Goal: Information Seeking & Learning: Learn about a topic

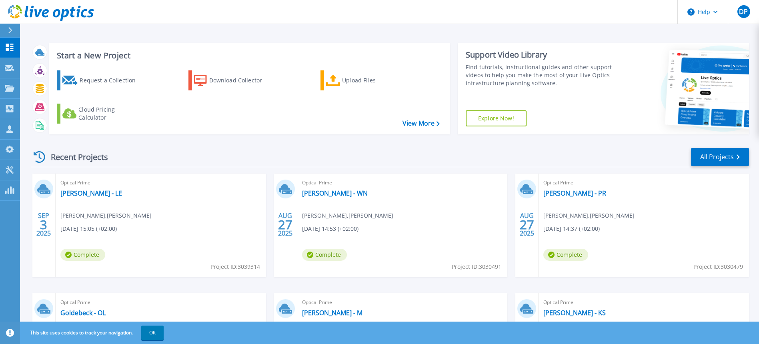
scroll to position [40, 0]
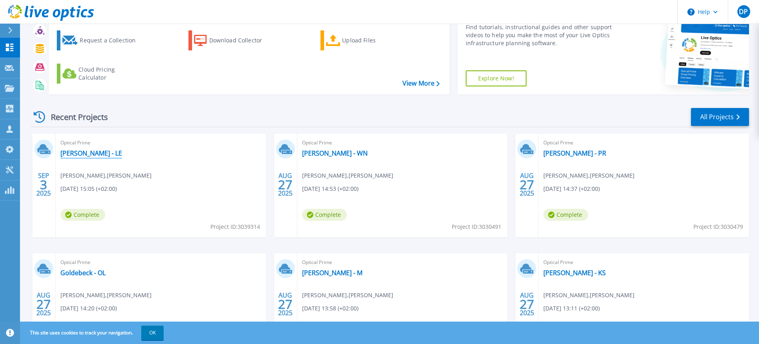
click at [80, 157] on link "[PERSON_NAME] - LE" at bounding box center [91, 153] width 62 height 8
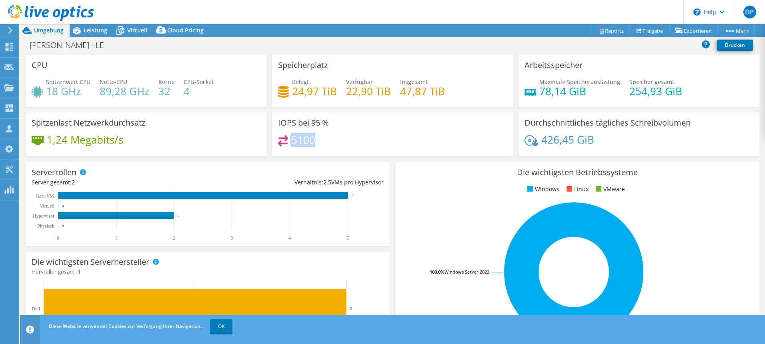
drag, startPoint x: 334, startPoint y: 138, endPoint x: 287, endPoint y: 142, distance: 46.9
click at [287, 142] on div "5100" at bounding box center [392, 143] width 229 height 17
drag, startPoint x: 287, startPoint y: 142, endPoint x: 352, endPoint y: 143, distance: 64.4
click at [351, 144] on div "5100" at bounding box center [392, 143] width 229 height 17
drag, startPoint x: 338, startPoint y: 139, endPoint x: 292, endPoint y: 147, distance: 46.3
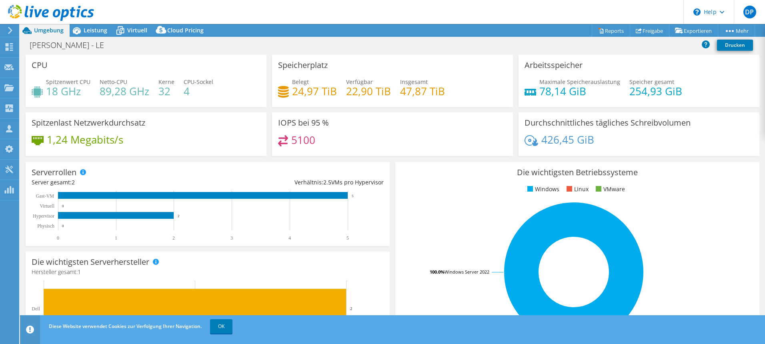
click at [293, 147] on div "5100" at bounding box center [392, 143] width 229 height 17
click at [292, 144] on h4 "5100" at bounding box center [303, 140] width 24 height 9
drag, startPoint x: 300, startPoint y: 146, endPoint x: 288, endPoint y: 145, distance: 12.0
click at [288, 145] on div "5100" at bounding box center [392, 143] width 229 height 17
drag, startPoint x: 148, startPoint y: 139, endPoint x: 48, endPoint y: 137, distance: 100.4
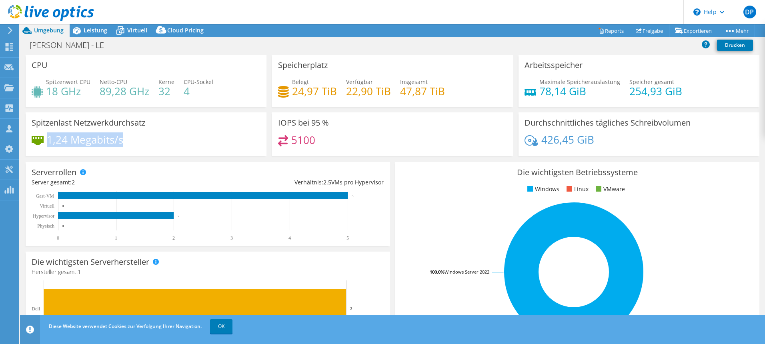
click at [48, 137] on div "1,24 Megabits/s" at bounding box center [146, 143] width 229 height 17
click at [146, 134] on div "Spitzenlast Netzwerkdurchsatz 1,24 Megabits/s" at bounding box center [146, 134] width 241 height 44
drag, startPoint x: 46, startPoint y: 138, endPoint x: 116, endPoint y: 142, distance: 70.5
click at [116, 142] on div "1,24 Megabits/s" at bounding box center [78, 139] width 92 height 9
click at [102, 143] on h4 "1,24 Megabits/s" at bounding box center [85, 139] width 76 height 9
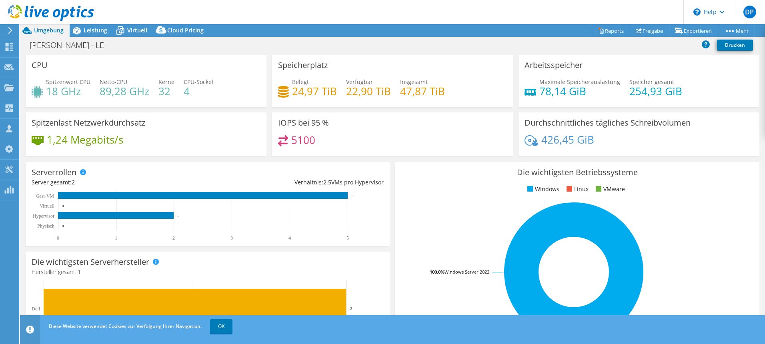
click at [152, 138] on div "1,24 Megabits/s" at bounding box center [146, 143] width 229 height 17
drag, startPoint x: 142, startPoint y: 141, endPoint x: 48, endPoint y: 141, distance: 94.0
click at [48, 141] on div "1,24 Megabits/s" at bounding box center [146, 143] width 229 height 17
drag, startPoint x: 48, startPoint y: 141, endPoint x: 111, endPoint y: 143, distance: 62.4
click at [111, 143] on h4 "1,24 Megabits/s" at bounding box center [85, 139] width 76 height 9
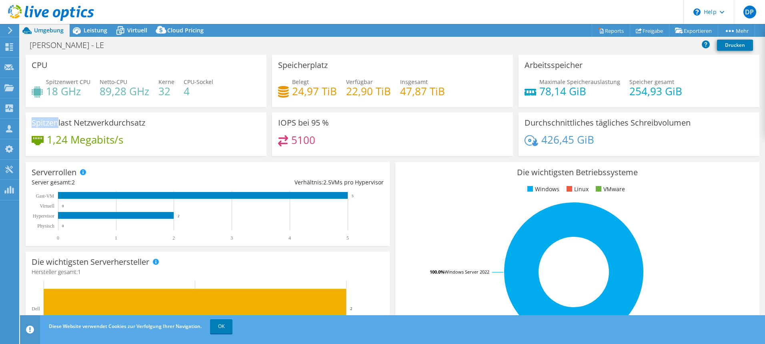
drag, startPoint x: 59, startPoint y: 119, endPoint x: 135, endPoint y: 115, distance: 76.1
click at [135, 115] on div "Spitzenlast Netzwerkdurchsatz 1,24 Megabits/s" at bounding box center [146, 134] width 241 height 44
click at [9, 30] on icon at bounding box center [10, 30] width 6 height 7
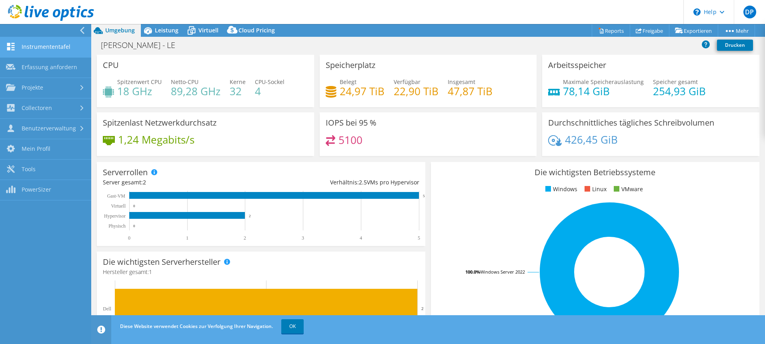
click at [28, 44] on link "Instrumententafel" at bounding box center [45, 47] width 91 height 20
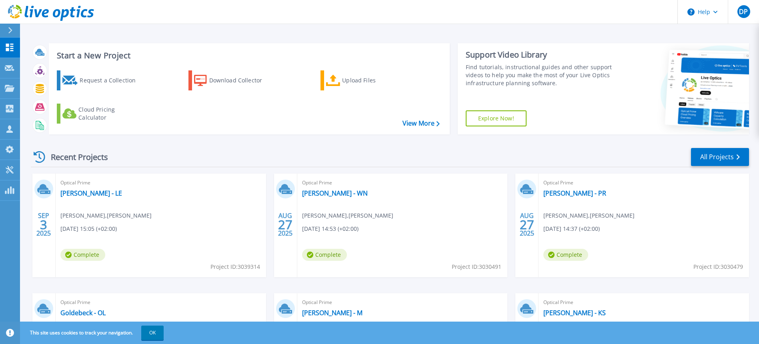
scroll to position [80, 0]
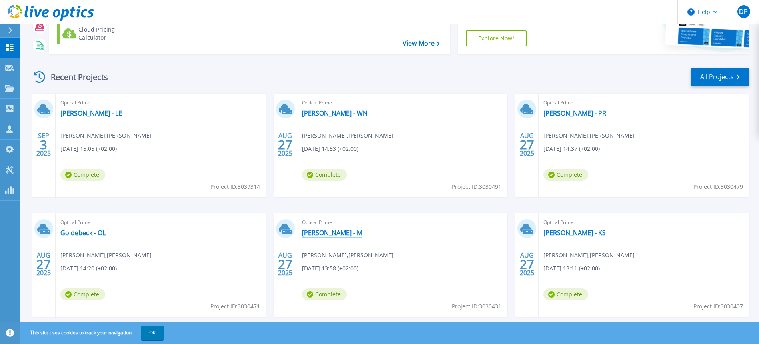
click at [329, 233] on link "[PERSON_NAME] - M" at bounding box center [332, 233] width 60 height 8
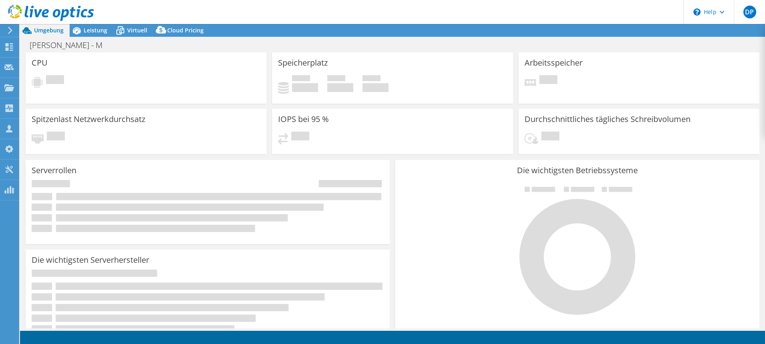
select select "USD"
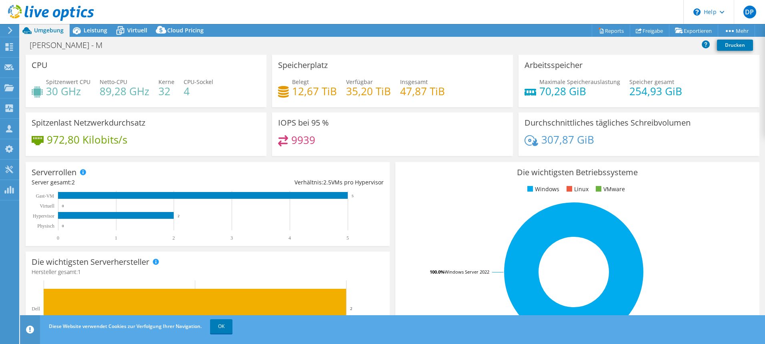
drag, startPoint x: 158, startPoint y: 138, endPoint x: 34, endPoint y: 146, distance: 124.3
click at [34, 146] on div "972,80 Kilobits/s" at bounding box center [146, 143] width 229 height 17
click at [11, 33] on icon at bounding box center [10, 30] width 6 height 7
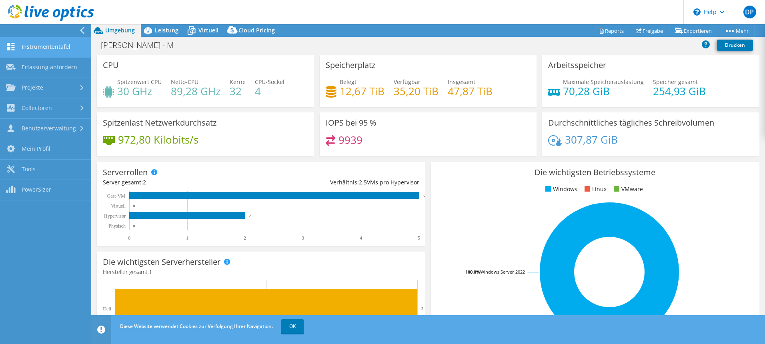
click at [44, 47] on link "Instrumententafel" at bounding box center [45, 47] width 91 height 20
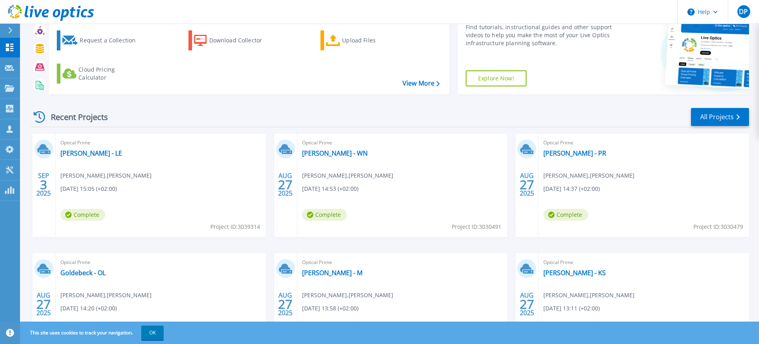
scroll to position [80, 0]
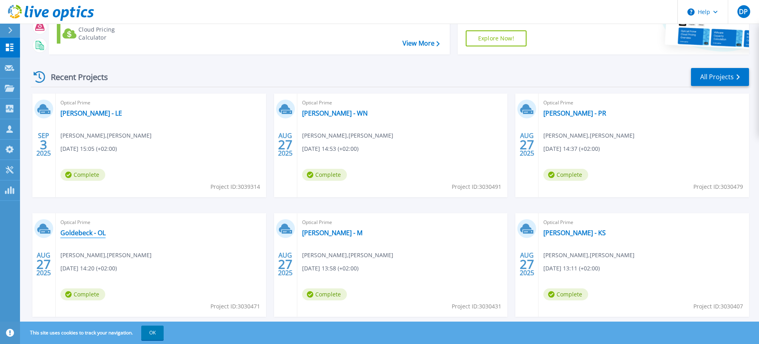
click at [80, 236] on link "Goldebeck - OL" at bounding box center [82, 233] width 45 height 8
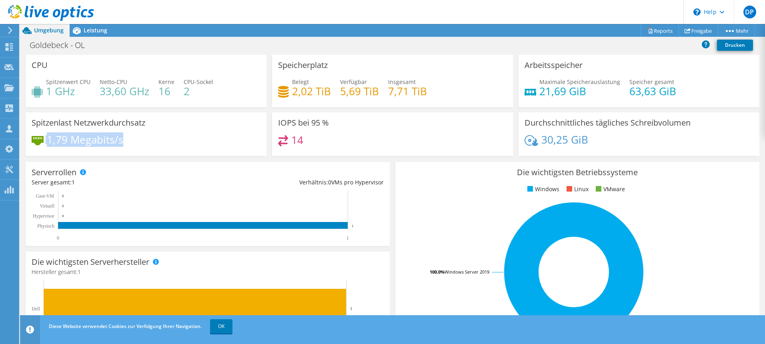
drag, startPoint x: 137, startPoint y: 138, endPoint x: 70, endPoint y: 131, distance: 66.8
click at [70, 131] on div "Spitzenlast Netzwerkdurchsatz 1,79 Megabits/s" at bounding box center [146, 134] width 241 height 44
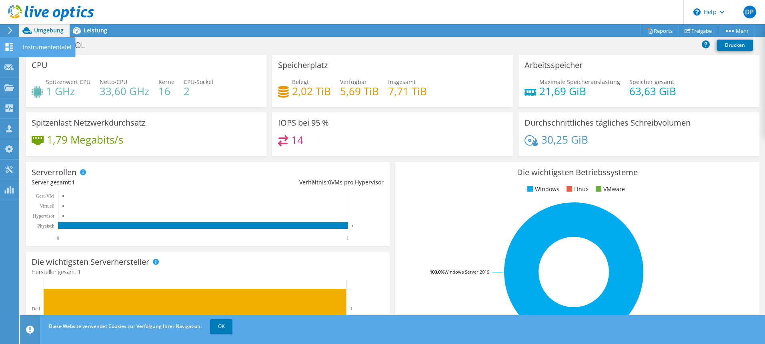
click at [19, 47] on div "Instrumententafel" at bounding box center [47, 47] width 57 height 20
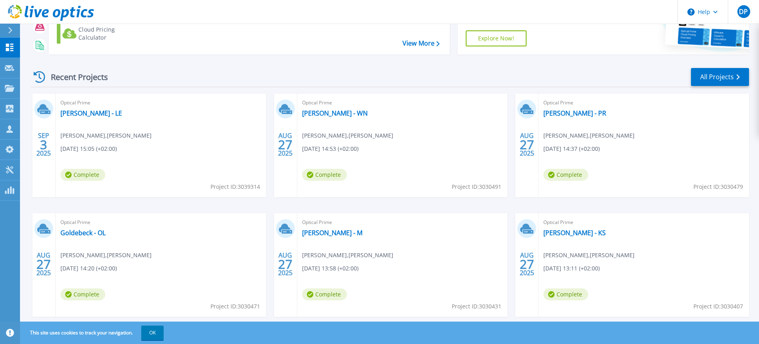
scroll to position [99, 0]
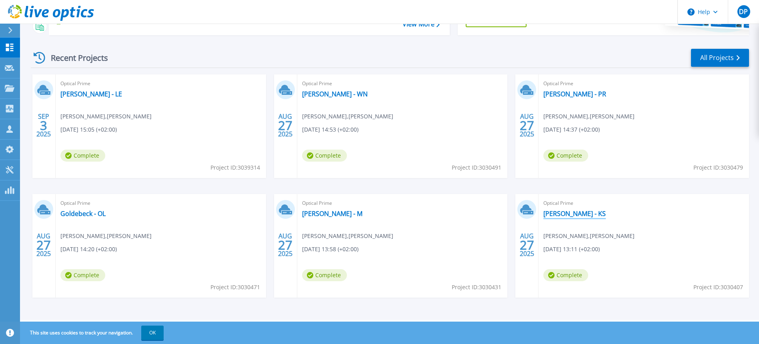
click at [554, 210] on link "[PERSON_NAME] - KS" at bounding box center [574, 214] width 62 height 8
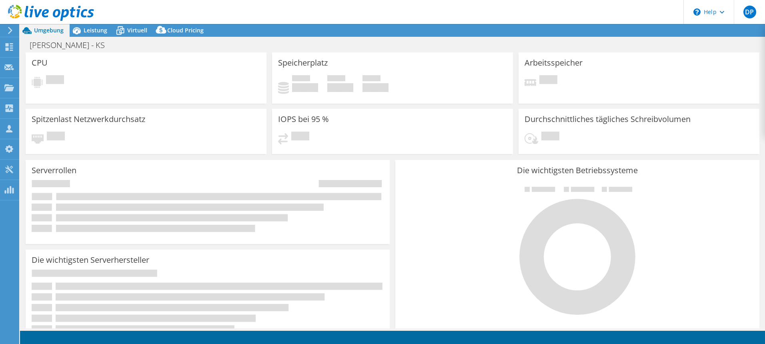
select select "USD"
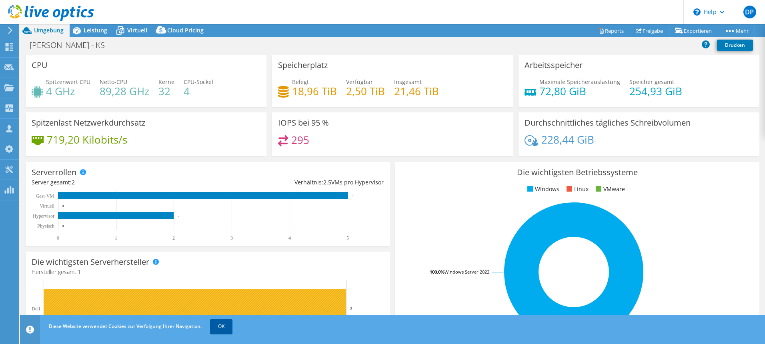
click at [224, 331] on link "OK" at bounding box center [221, 326] width 22 height 14
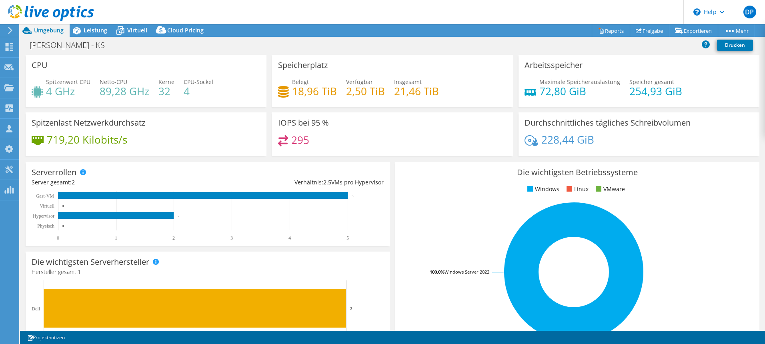
click at [12, 32] on icon at bounding box center [10, 30] width 6 height 7
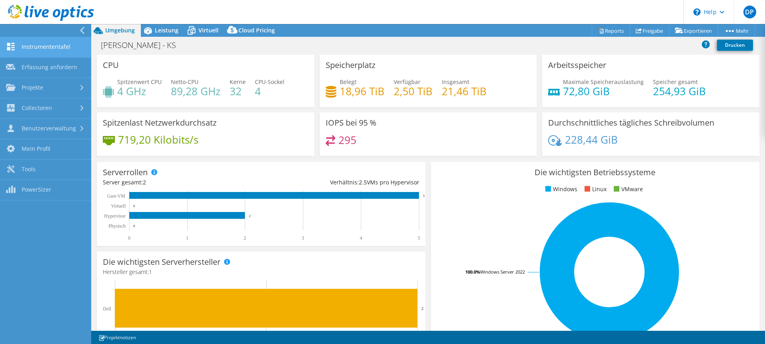
click at [34, 48] on link "Instrumententafel" at bounding box center [45, 47] width 91 height 20
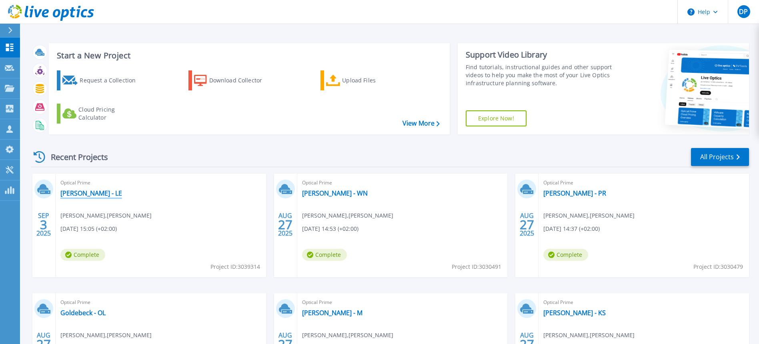
click at [84, 193] on link "[PERSON_NAME] - LE" at bounding box center [91, 193] width 62 height 8
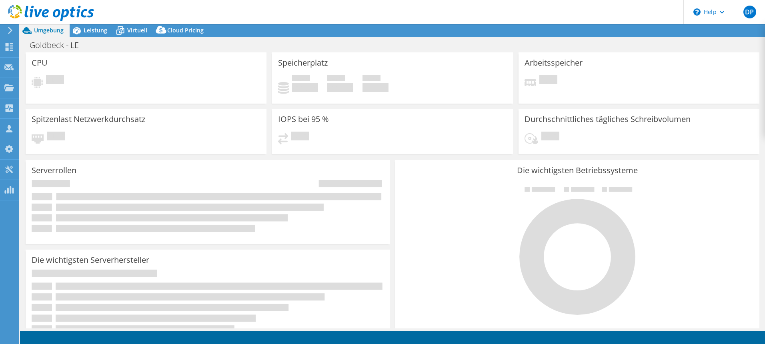
select select "USD"
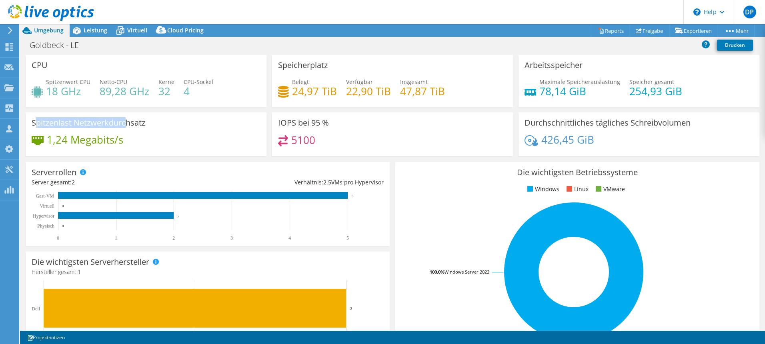
drag, startPoint x: 36, startPoint y: 125, endPoint x: 124, endPoint y: 124, distance: 88.0
click at [124, 124] on h3 "Spitzenlast Netzwerkdurchsatz" at bounding box center [89, 122] width 114 height 9
drag, startPoint x: 124, startPoint y: 124, endPoint x: 97, endPoint y: 26, distance: 101.8
click at [97, 26] on div "Leistung" at bounding box center [92, 30] width 44 height 13
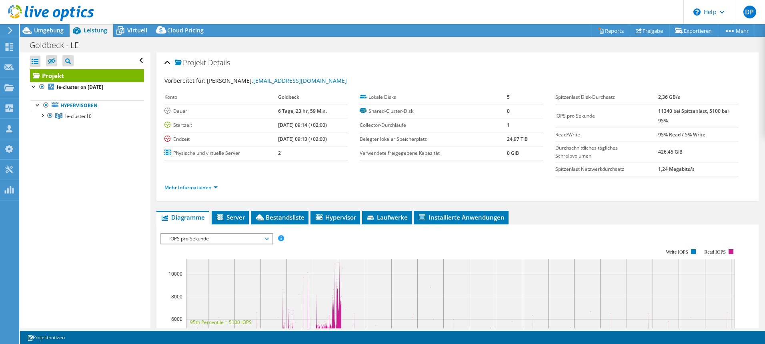
scroll to position [120, 0]
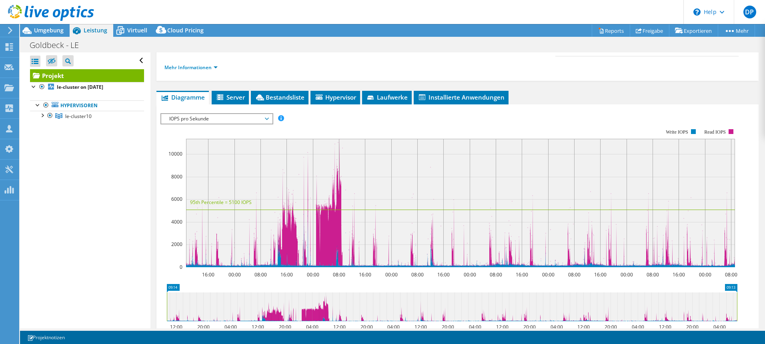
click at [234, 121] on span "IOPS pro Sekunde" at bounding box center [216, 119] width 103 height 10
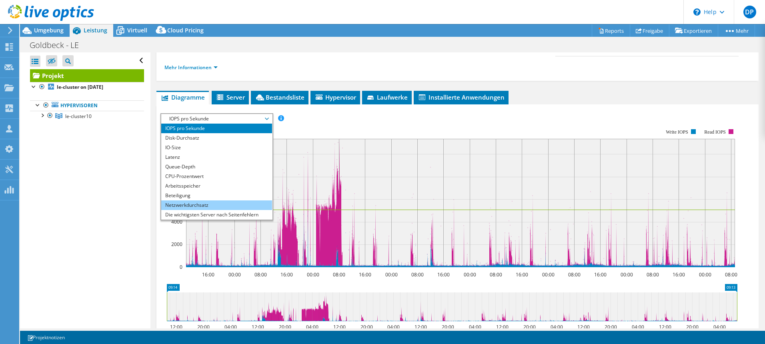
click at [206, 205] on li "Netzwerkdurchsatz" at bounding box center [216, 205] width 111 height 10
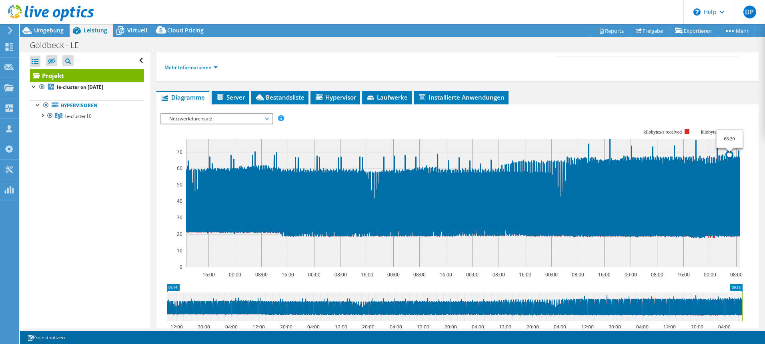
click at [729, 158] on icon at bounding box center [463, 188] width 554 height 99
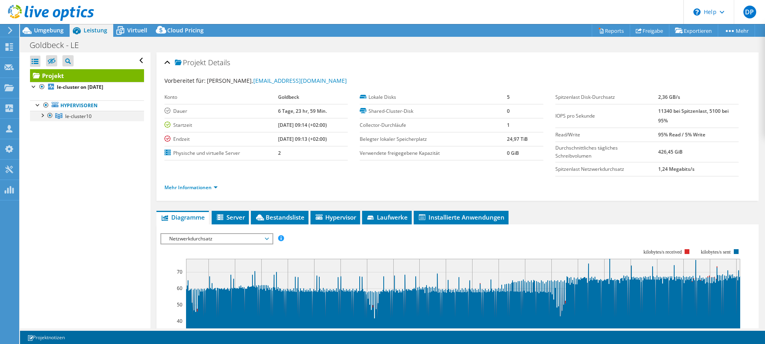
click at [40, 113] on div at bounding box center [42, 115] width 8 height 8
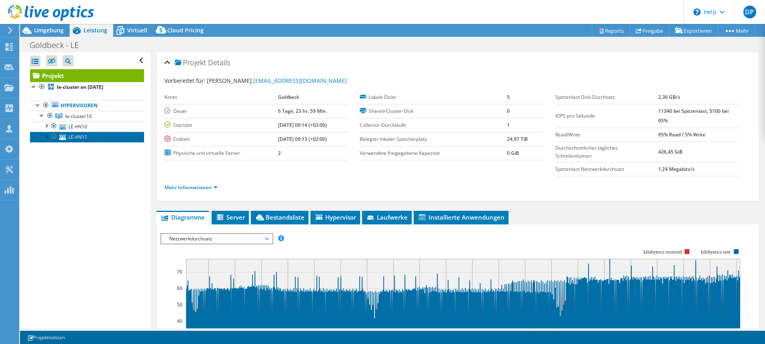
click at [67, 137] on link "LE-HV11" at bounding box center [87, 137] width 114 height 10
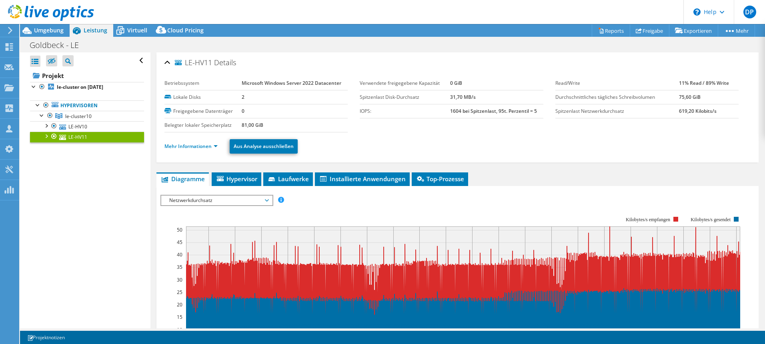
scroll to position [80, 0]
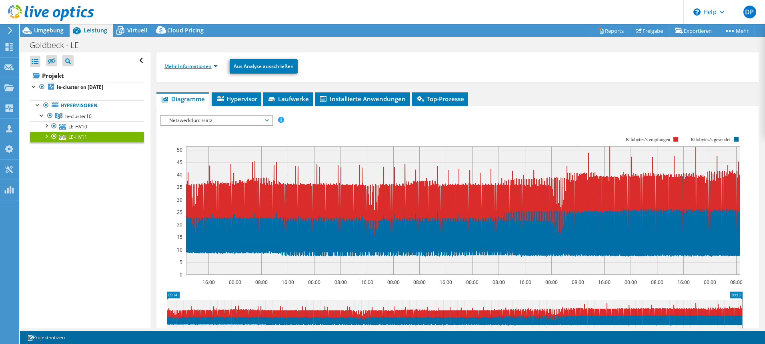
click at [206, 65] on link "Mehr Informationen" at bounding box center [190, 66] width 53 height 7
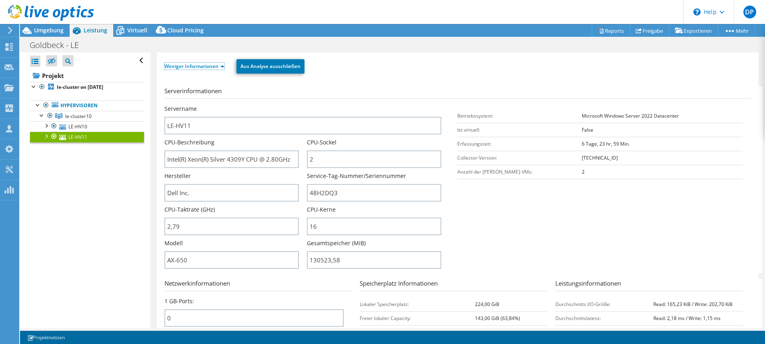
scroll to position [160, 0]
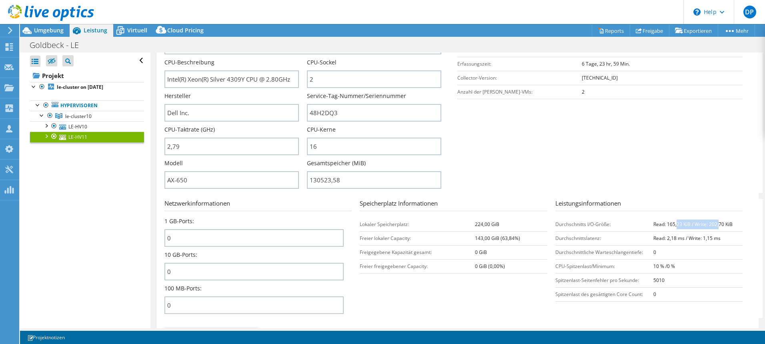
drag, startPoint x: 713, startPoint y: 220, endPoint x: 672, endPoint y: 224, distance: 41.8
click at [672, 224] on td "Read: 165,23 KiB / Write: 202,70 KiB" at bounding box center [697, 224] width 89 height 14
drag, startPoint x: 672, startPoint y: 224, endPoint x: 603, endPoint y: 244, distance: 71.9
click at [603, 244] on tr "Durchschnittslatenz: Read: 2,18 ms / Write: 1,15 ms" at bounding box center [648, 238] width 187 height 14
click at [483, 221] on b "224,00 GiB" at bounding box center [487, 224] width 24 height 7
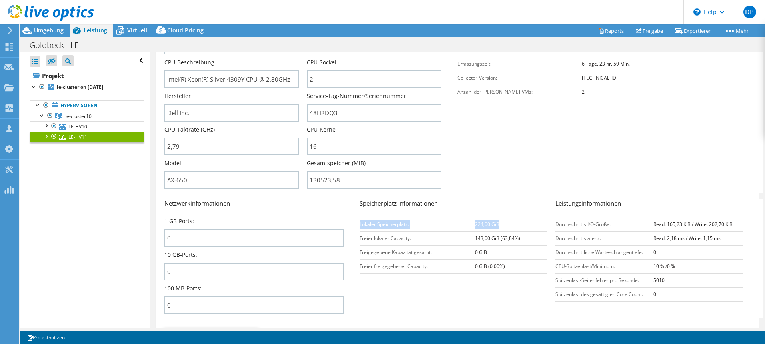
drag, startPoint x: 461, startPoint y: 216, endPoint x: 512, endPoint y: 222, distance: 51.1
click at [512, 222] on div "Speicherplatz Informationen Lokaler Speicherplatz: 224,00 GiB Freier lokaler Ca…" at bounding box center [457, 236] width 195 height 75
click at [435, 247] on td "Freigegebene Kapazität gesamt:" at bounding box center [417, 252] width 115 height 14
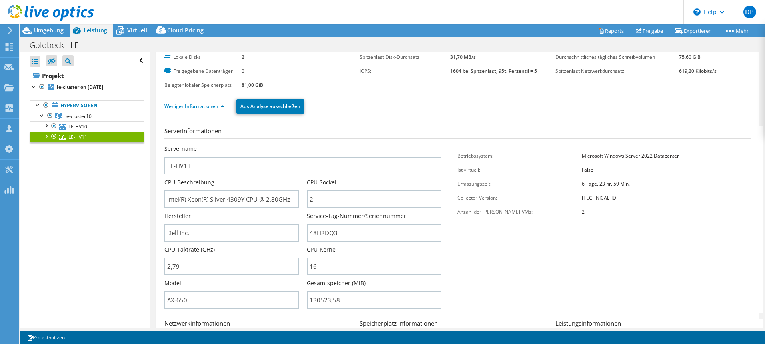
scroll to position [0, 0]
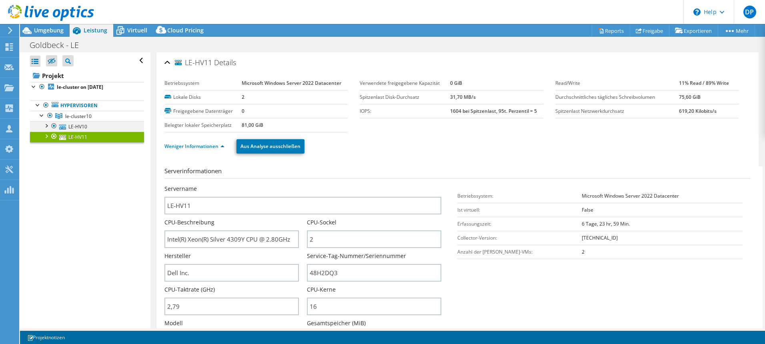
click at [46, 127] on div at bounding box center [46, 125] width 8 height 8
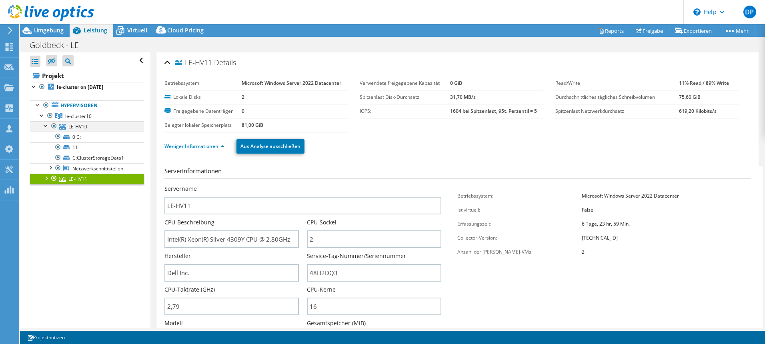
click at [45, 128] on div at bounding box center [46, 125] width 8 height 8
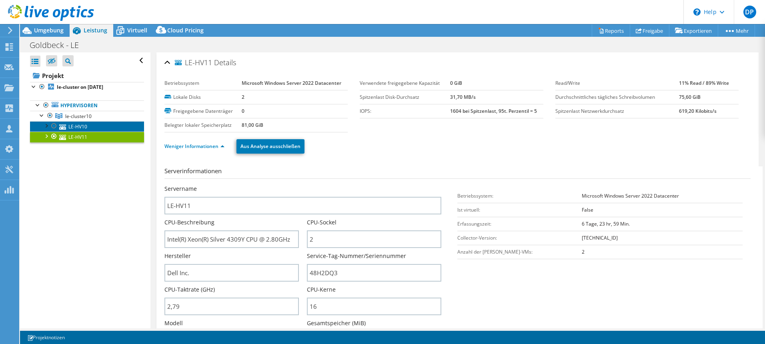
click at [91, 123] on link "LE-HV10" at bounding box center [87, 126] width 114 height 10
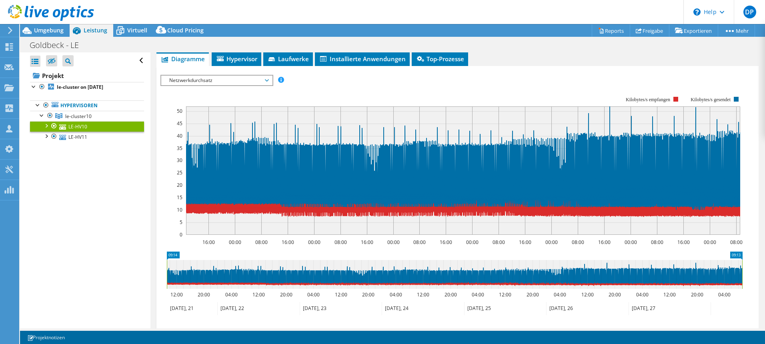
scroll to position [160, 0]
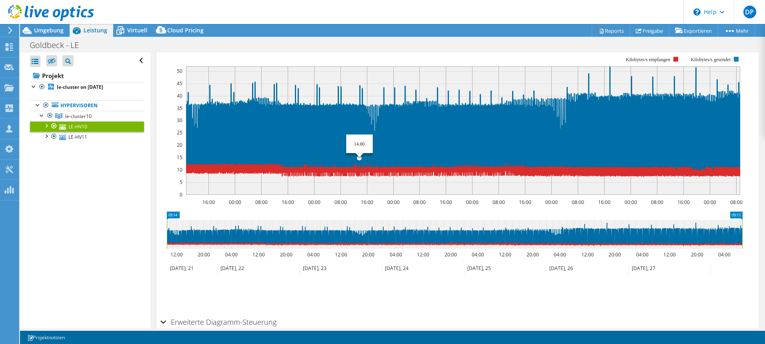
click at [359, 90] on icon at bounding box center [463, 118] width 554 height 104
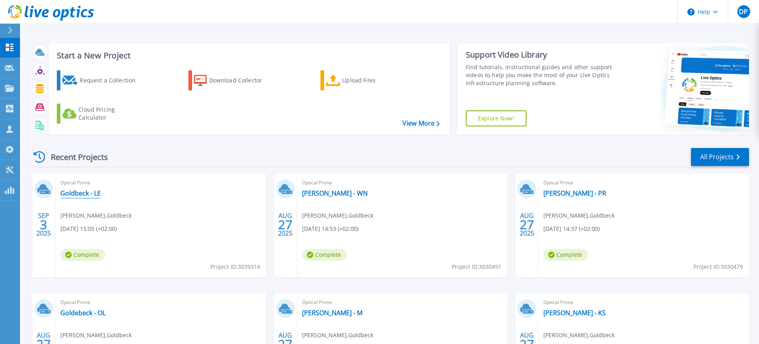
click at [76, 192] on link "Goldbeck - LE" at bounding box center [80, 193] width 40 height 8
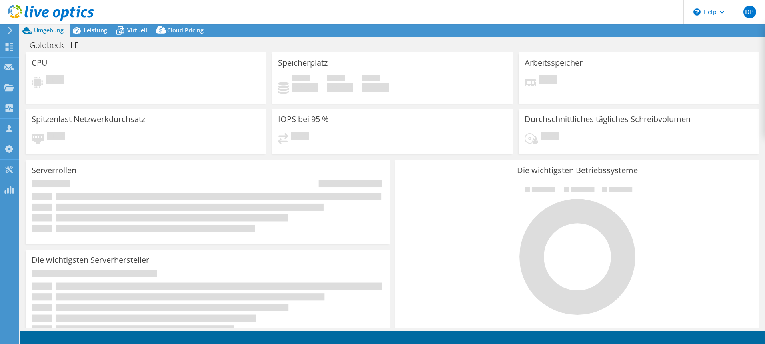
select select "USD"
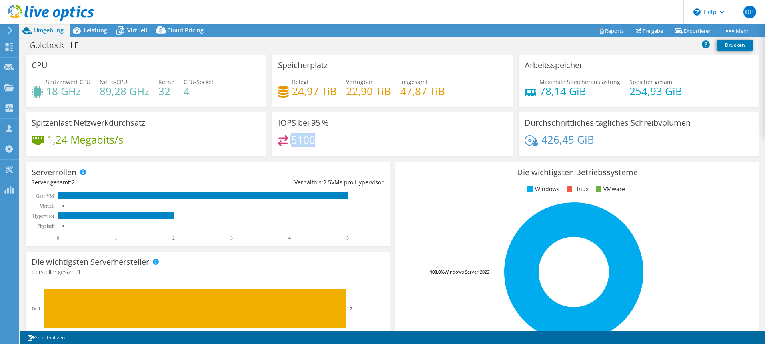
drag, startPoint x: 343, startPoint y: 141, endPoint x: 288, endPoint y: 143, distance: 55.6
click at [288, 143] on div "5100" at bounding box center [392, 143] width 229 height 17
drag, startPoint x: 288, startPoint y: 143, endPoint x: 384, endPoint y: 131, distance: 97.1
click at [384, 131] on div "IOPS bei 95 % 5100" at bounding box center [392, 134] width 241 height 44
click at [282, 127] on div "IOPS bei 95 % 5100" at bounding box center [392, 134] width 241 height 44
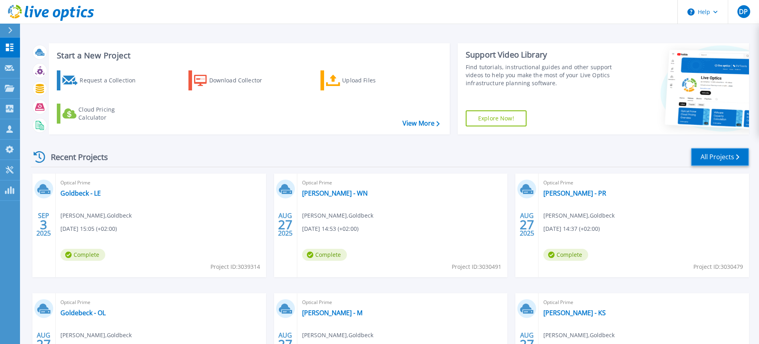
click at [703, 154] on link "All Projects" at bounding box center [720, 157] width 58 height 18
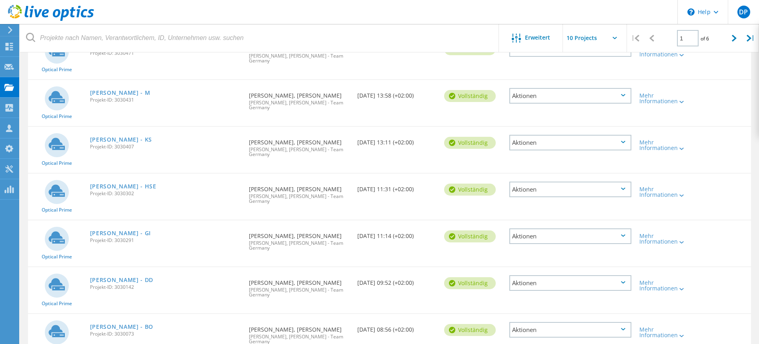
scroll to position [95, 0]
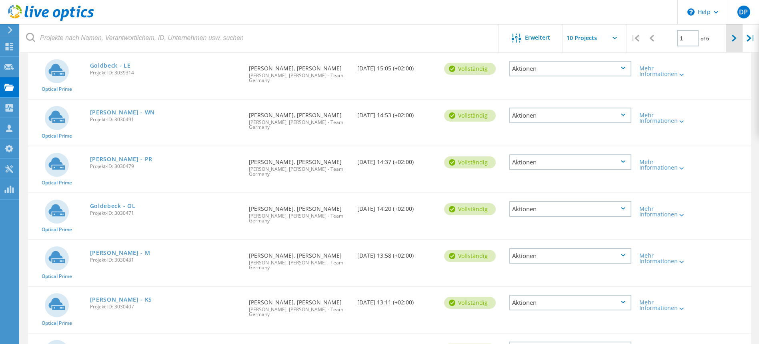
click at [731, 44] on div at bounding box center [734, 38] width 16 height 28
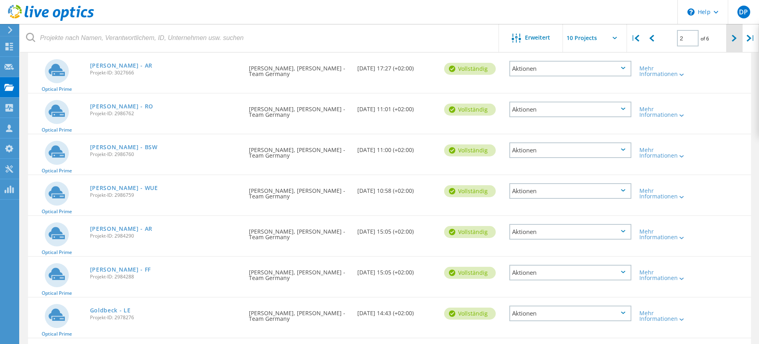
click at [731, 44] on div at bounding box center [734, 38] width 16 height 28
type input "3"
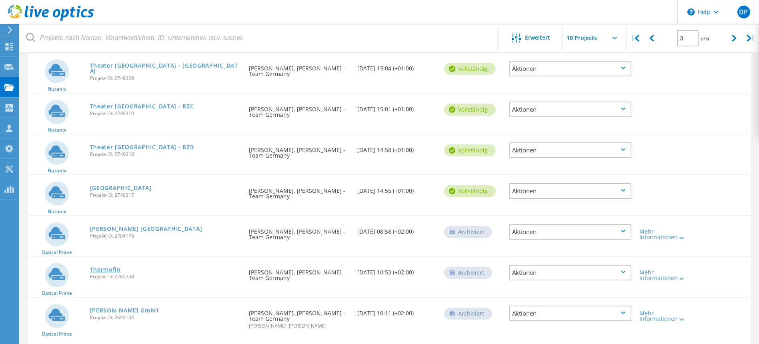
click at [106, 271] on link "Thermofin" at bounding box center [105, 270] width 31 height 6
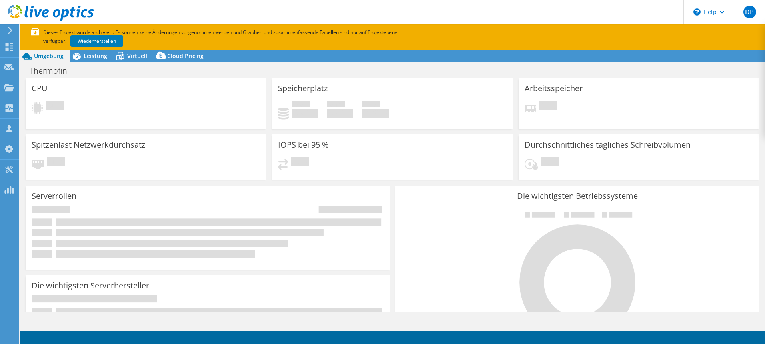
click at [104, 270] on div "Serverrollen Physische Server repräsentieren Bare-Metal-Server, die Ziel des Co…" at bounding box center [208, 228] width 370 height 90
select select "USD"
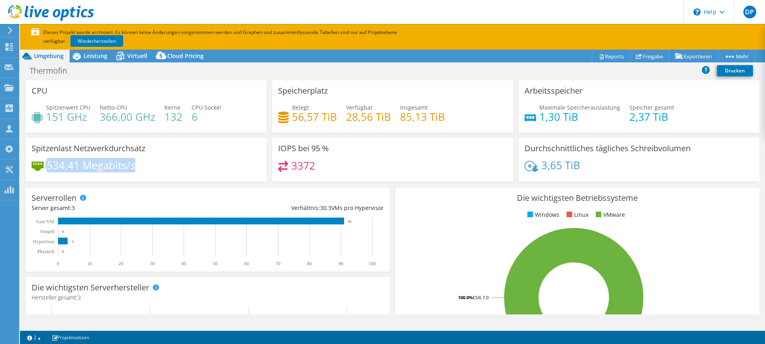
drag, startPoint x: 136, startPoint y: 166, endPoint x: 42, endPoint y: 164, distance: 94.0
click at [42, 164] on div "534,41 Megabits/s" at bounding box center [146, 169] width 229 height 17
click at [141, 164] on div "534,41 Megabits/s" at bounding box center [146, 169] width 229 height 17
drag, startPoint x: 157, startPoint y: 167, endPoint x: 42, endPoint y: 166, distance: 115.6
click at [42, 166] on div "534,41 Megabits/s" at bounding box center [146, 169] width 229 height 17
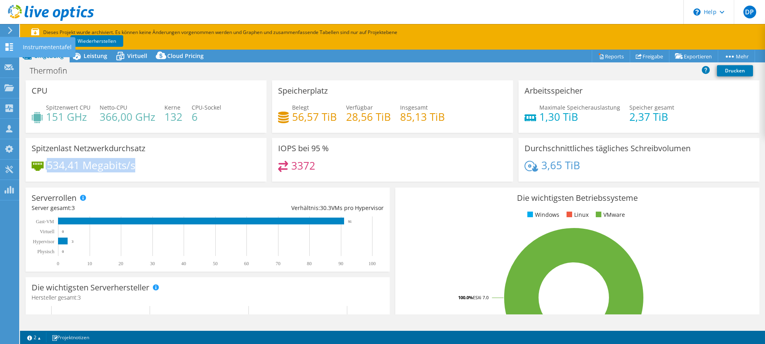
click at [10, 46] on icon at bounding box center [9, 47] width 10 height 8
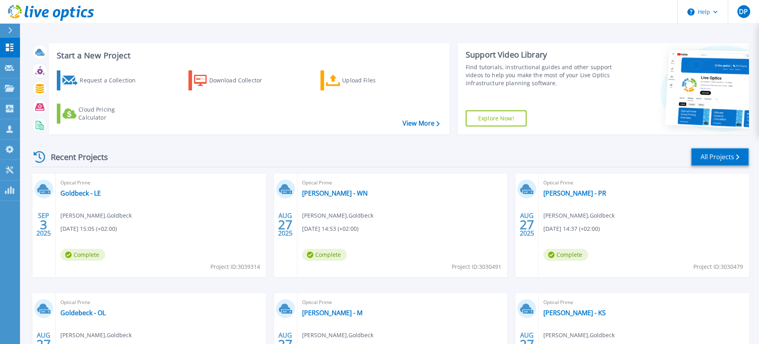
click at [732, 155] on link "All Projects" at bounding box center [720, 157] width 58 height 18
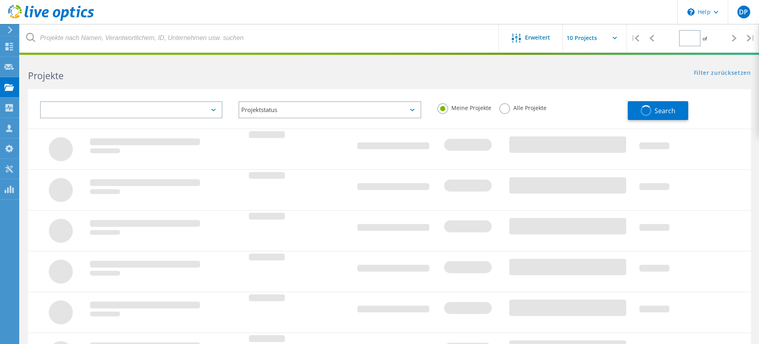
type input "3"
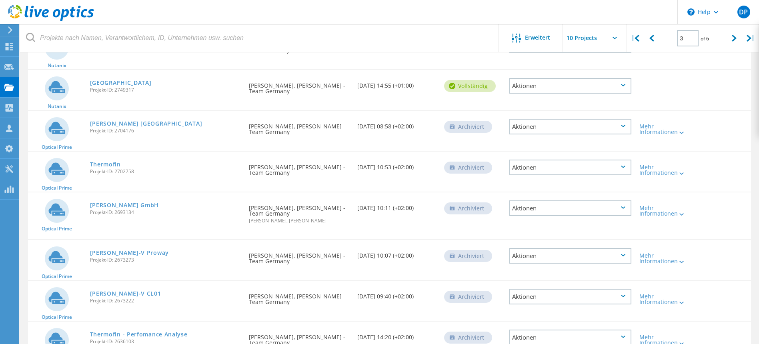
scroll to position [160, 0]
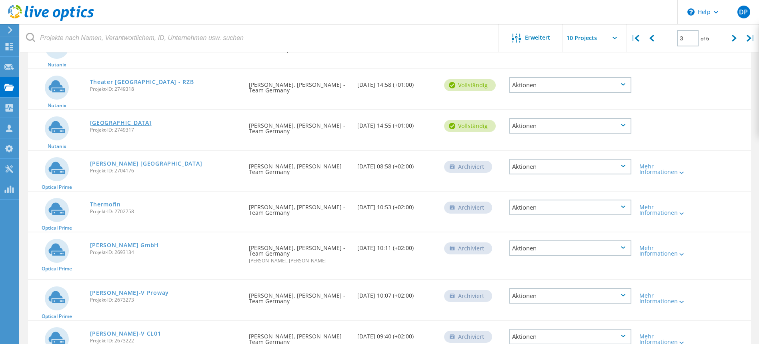
click at [125, 124] on link "[GEOGRAPHIC_DATA]" at bounding box center [121, 123] width 62 height 6
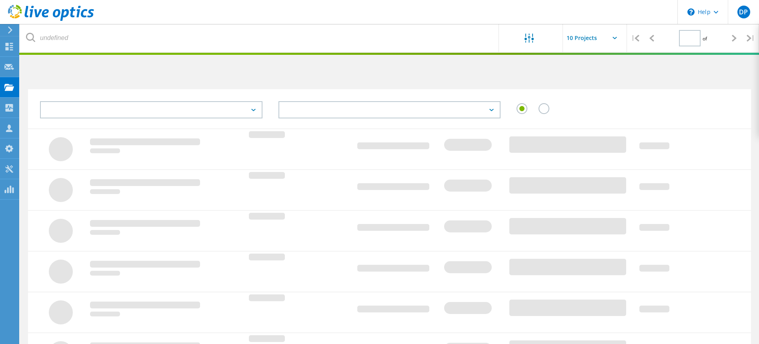
type input "3"
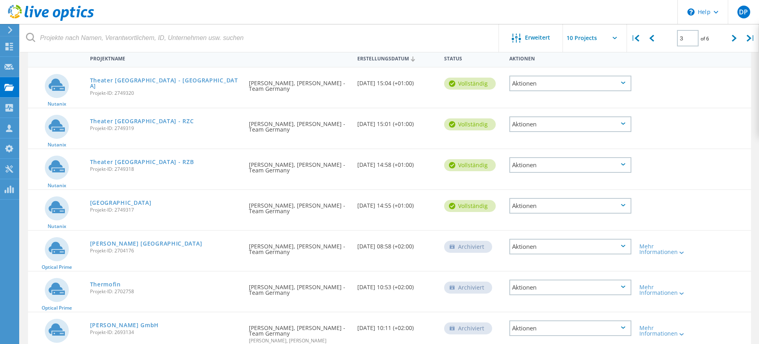
scroll to position [120, 0]
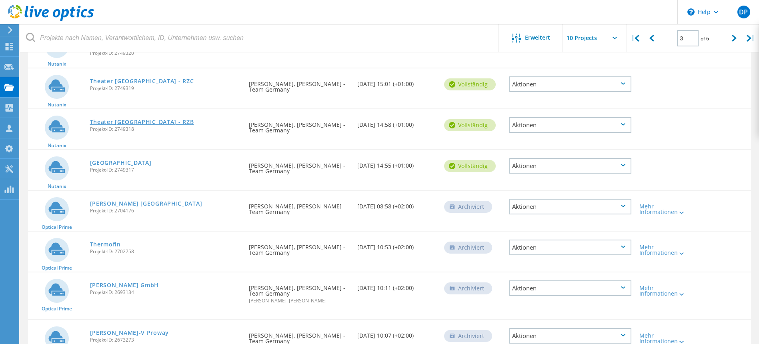
click at [123, 122] on link "Theater [GEOGRAPHIC_DATA] - RZB" at bounding box center [142, 122] width 104 height 6
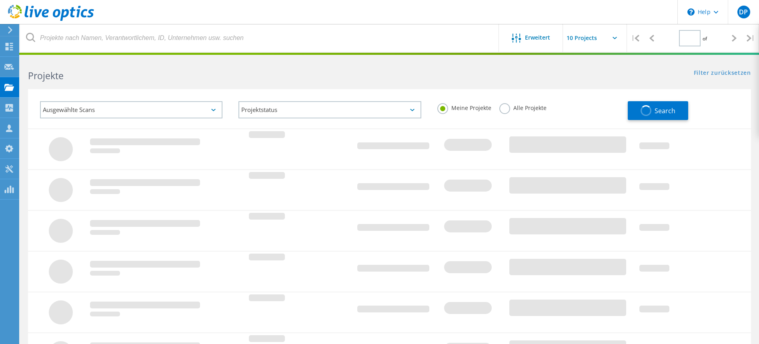
type input "3"
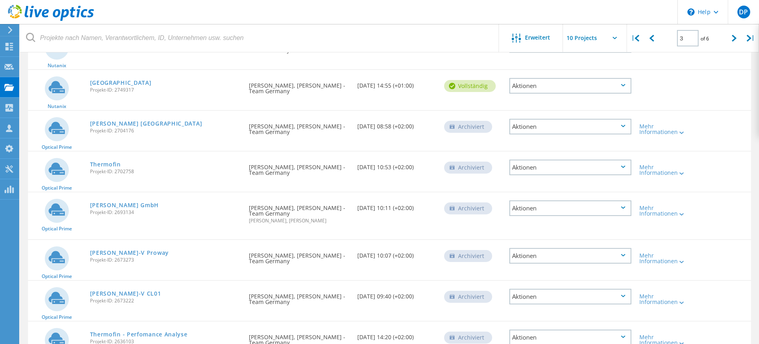
scroll to position [250, 0]
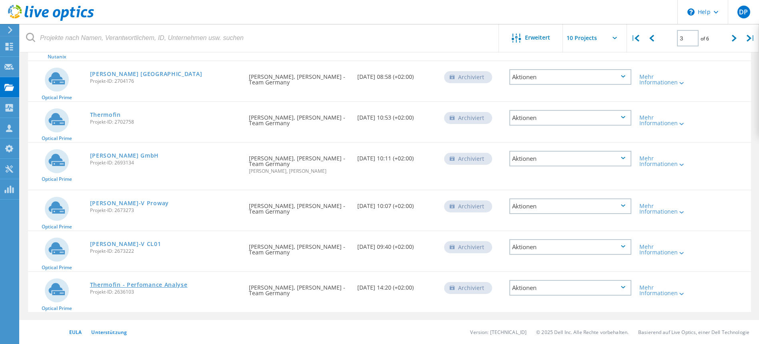
click at [132, 286] on link "Thermofin - Perfomance Analyse" at bounding box center [139, 285] width 98 height 6
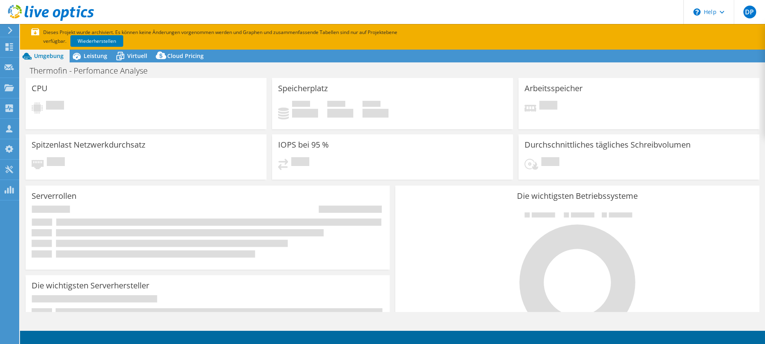
select select "USD"
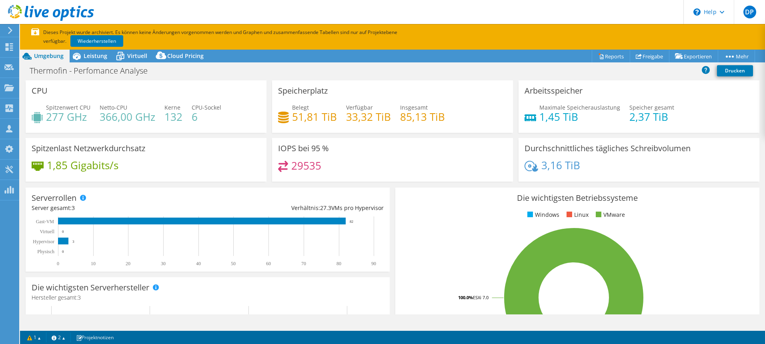
drag, startPoint x: 216, startPoint y: 162, endPoint x: 51, endPoint y: 172, distance: 165.1
click at [51, 175] on div "1,85 Gigabits/s" at bounding box center [146, 169] width 229 height 17
drag, startPoint x: 53, startPoint y: 166, endPoint x: 131, endPoint y: 160, distance: 78.6
click at [131, 160] on div "Spitzenlast Netzwerkdurchsatz 1,85 Gigabits/s" at bounding box center [146, 160] width 241 height 44
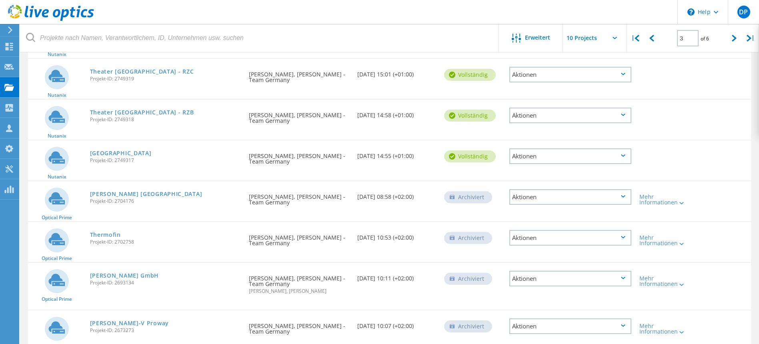
scroll to position [90, 0]
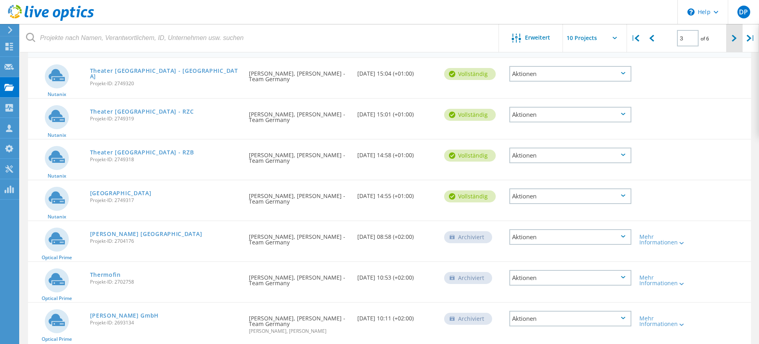
click at [736, 43] on div at bounding box center [734, 38] width 16 height 28
type input "4"
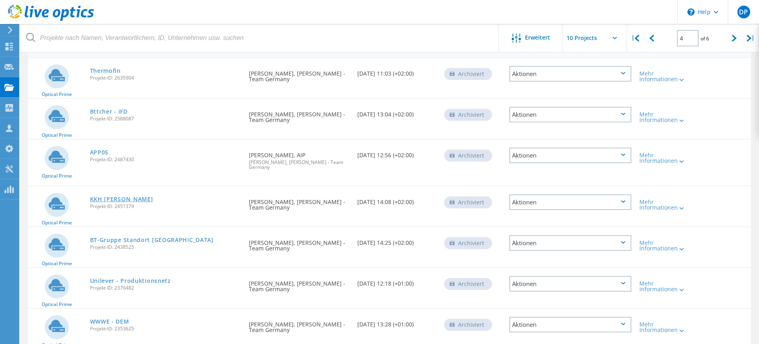
click at [114, 196] on link "KKH [PERSON_NAME]" at bounding box center [121, 199] width 63 height 6
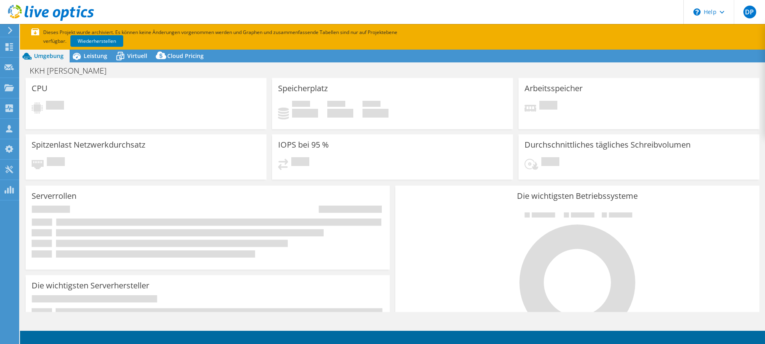
select select "USD"
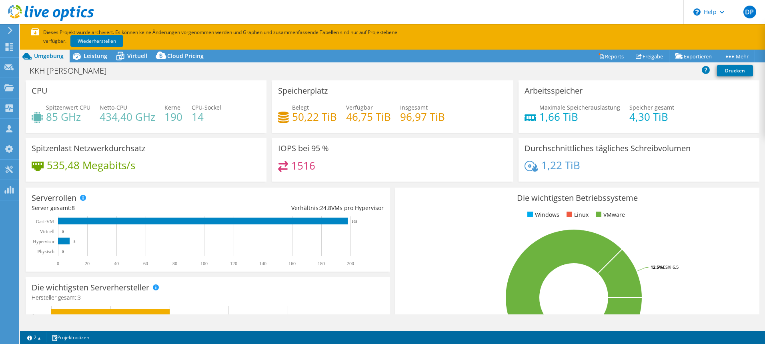
drag, startPoint x: 115, startPoint y: 170, endPoint x: 81, endPoint y: 179, distance: 35.1
click at [81, 179] on div "Spitzenlast Netzwerkdurchsatz 535,48 Megabits/s" at bounding box center [146, 160] width 241 height 44
drag, startPoint x: 168, startPoint y: 168, endPoint x: 55, endPoint y: 168, distance: 112.4
click at [55, 168] on div "535,48 Megabits/s" at bounding box center [146, 169] width 229 height 17
click at [331, 166] on div "1516" at bounding box center [392, 169] width 229 height 17
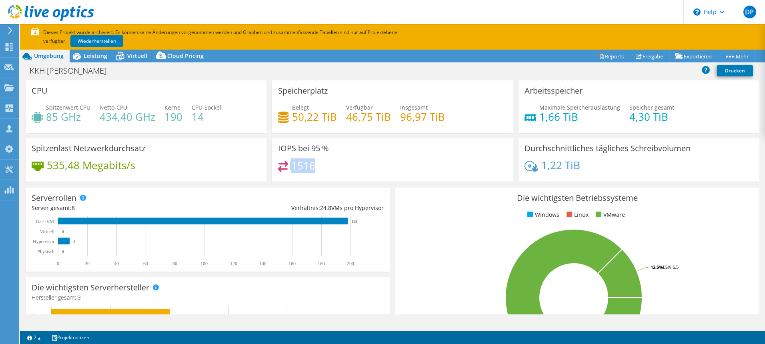
drag, startPoint x: 288, startPoint y: 166, endPoint x: 310, endPoint y: 163, distance: 21.8
click at [310, 163] on div "1516" at bounding box center [296, 165] width 37 height 9
click at [10, 30] on icon at bounding box center [10, 30] width 6 height 7
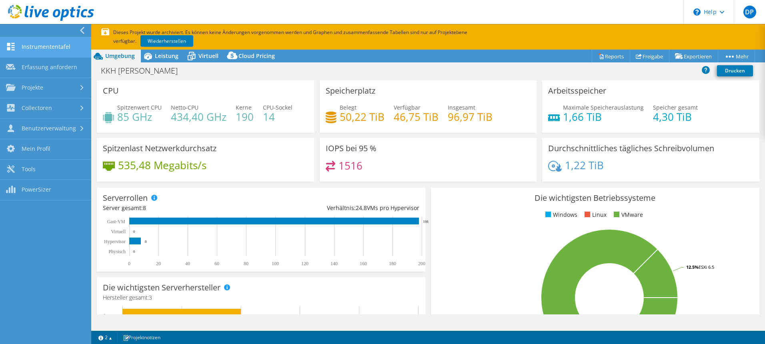
click at [54, 49] on link "Instrumententafel" at bounding box center [45, 47] width 91 height 20
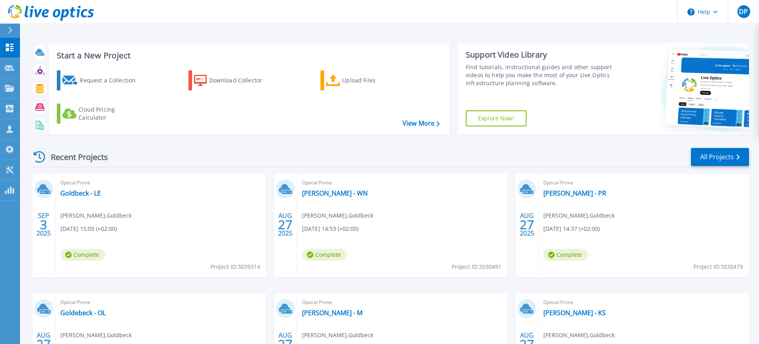
scroll to position [80, 0]
